Goal: Transaction & Acquisition: Subscribe to service/newsletter

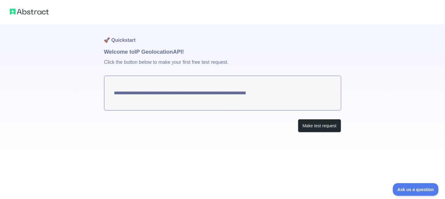
drag, startPoint x: 294, startPoint y: 100, endPoint x: 178, endPoint y: 93, distance: 116.9
click at [117, 89] on textarea "**********" at bounding box center [222, 93] width 237 height 35
click at [182, 93] on textarea "**********" at bounding box center [222, 93] width 237 height 35
click at [330, 128] on button "Make test request" at bounding box center [319, 126] width 43 height 14
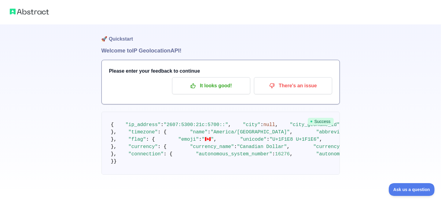
scroll to position [244, 0]
drag, startPoint x: 304, startPoint y: 104, endPoint x: 154, endPoint y: 103, distance: 150.3
click at [363, 137] on span ""[URL][DOMAIN_NAME]"" at bounding box center [392, 139] width 59 height 5
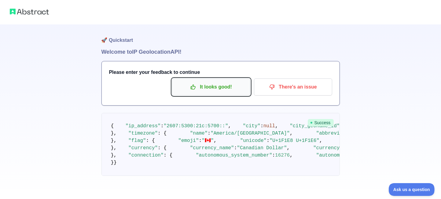
click at [227, 86] on p "It looks good!" at bounding box center [211, 87] width 69 height 10
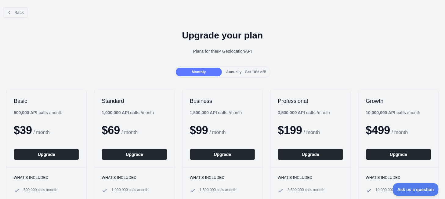
click at [244, 72] on span "Annually - Get 10% off!" at bounding box center [246, 72] width 40 height 4
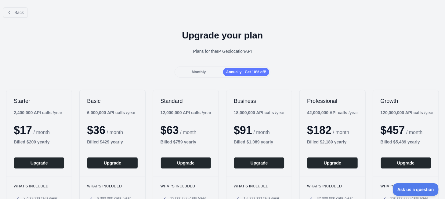
click at [216, 75] on div "Monthly" at bounding box center [199, 72] width 46 height 9
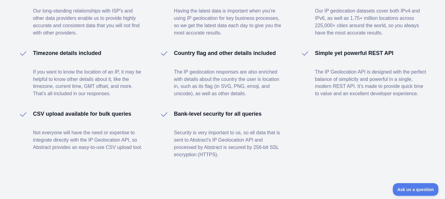
scroll to position [482, 0]
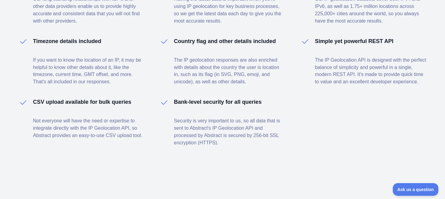
click at [298, 187] on div "Get the geolocation and other details of any IP address with Abstract Excellent…" at bounding box center [222, 46] width 445 height 307
